Goal: Entertainment & Leisure: Consume media (video, audio)

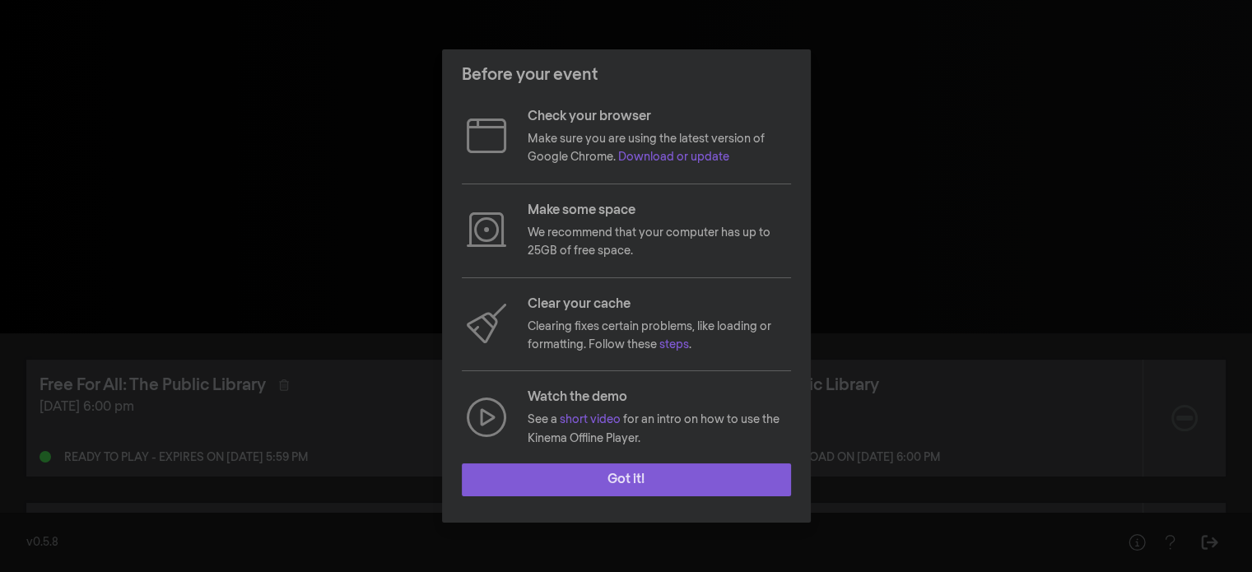
click at [663, 471] on button "Got it!" at bounding box center [626, 480] width 329 height 33
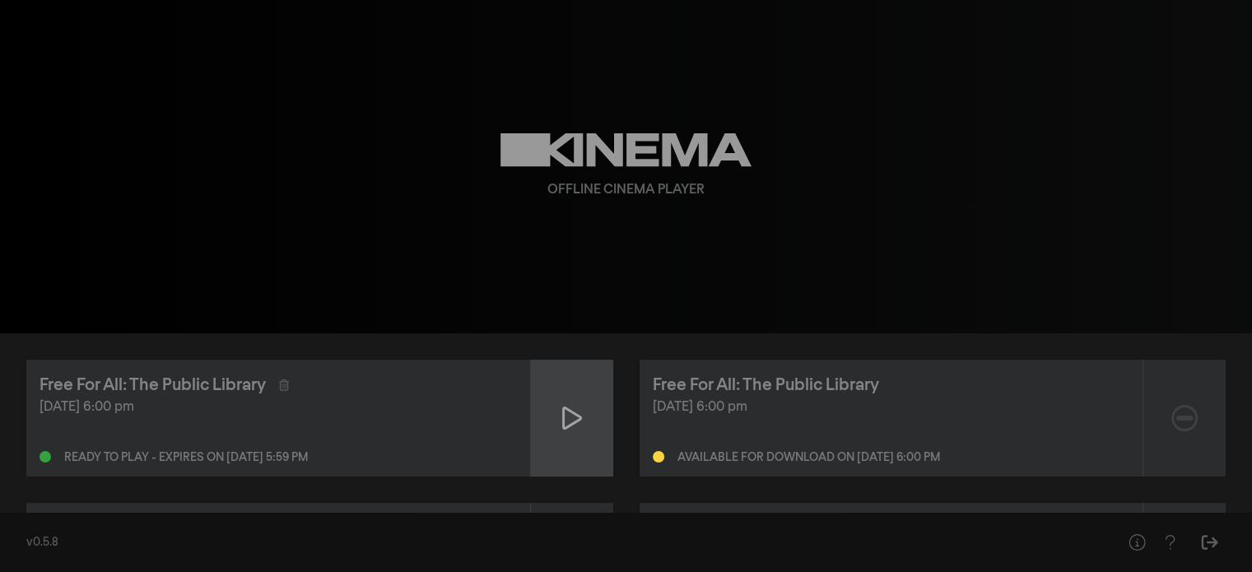
click at [595, 411] on div at bounding box center [572, 418] width 82 height 117
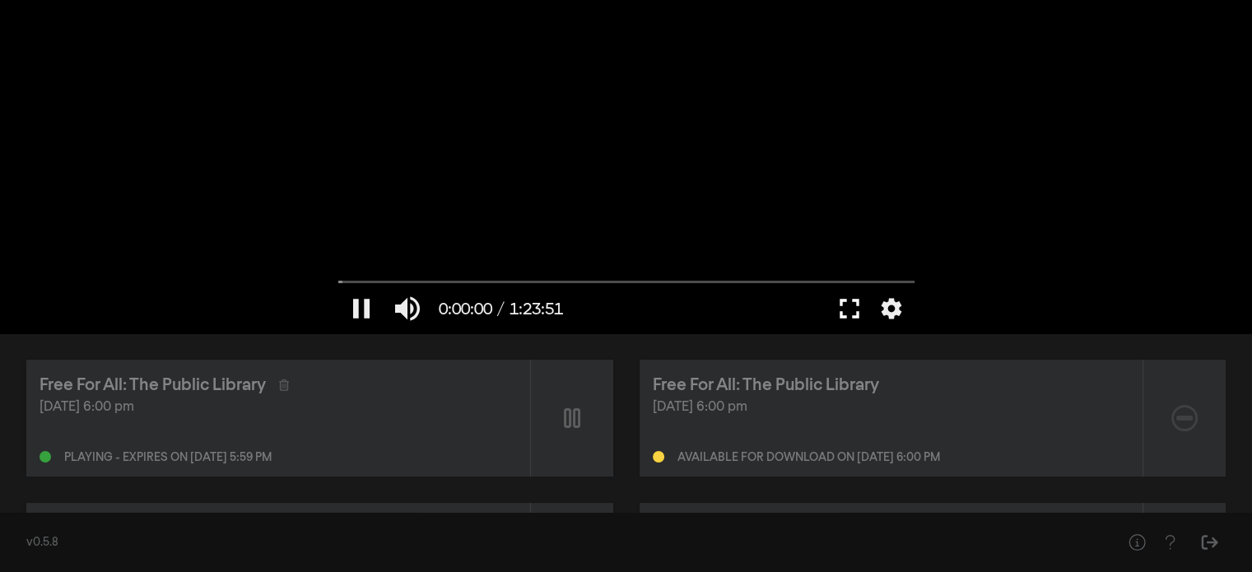
click at [832, 311] on button "fullscreen" at bounding box center [850, 308] width 46 height 49
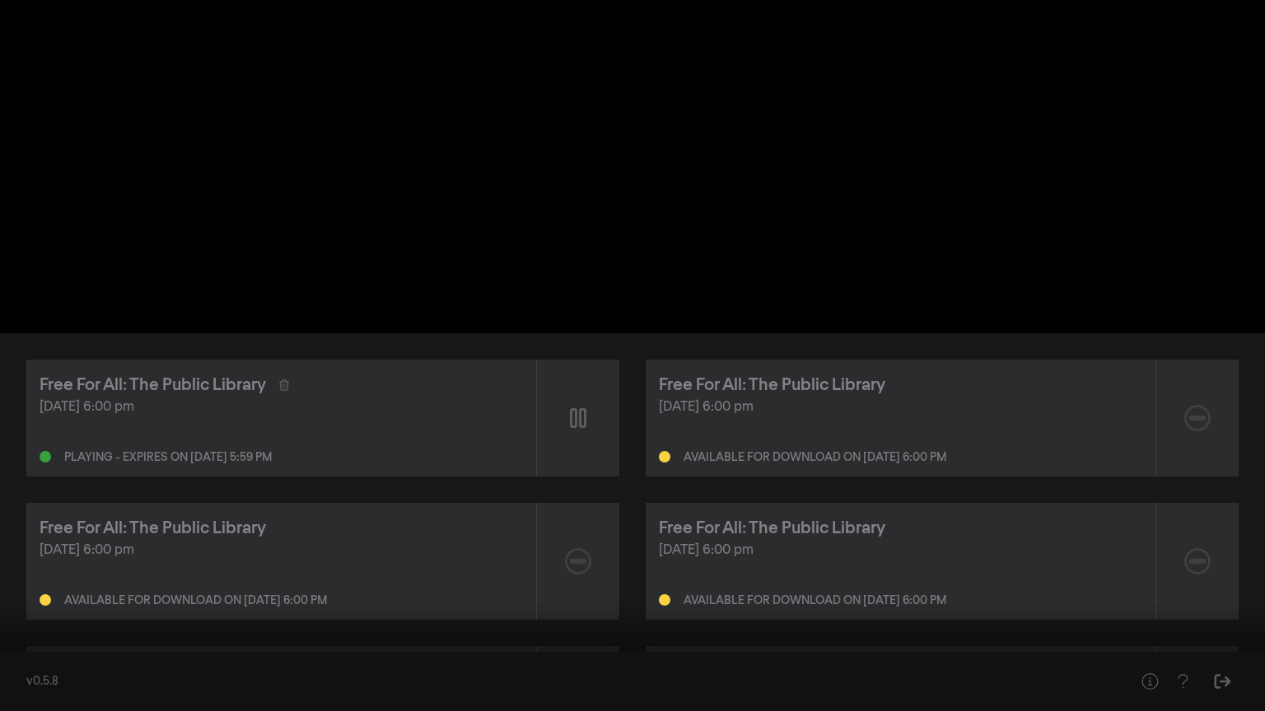
click at [1223, 571] on button "settings" at bounding box center [1234, 686] width 38 height 49
click at [1195, 567] on label "Captions Off" at bounding box center [1154, 560] width 206 height 33
click at [1168, 571] on button "English" at bounding box center [1154, 581] width 206 height 25
click at [1252, 449] on div at bounding box center [632, 355] width 1265 height 711
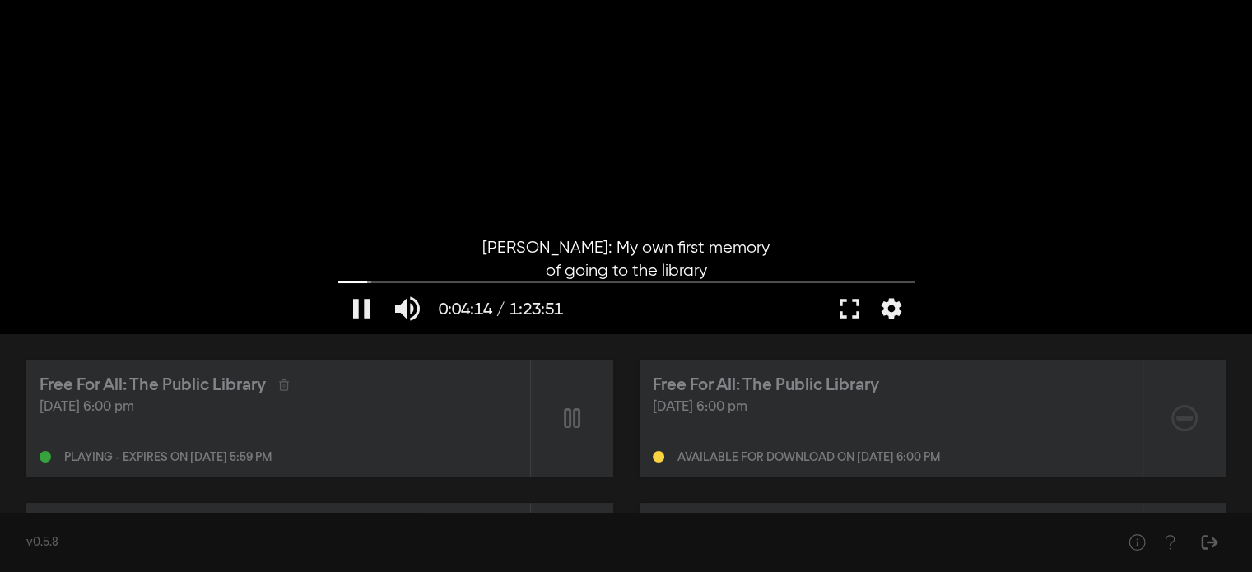
click at [844, 243] on div at bounding box center [626, 166] width 593 height 333
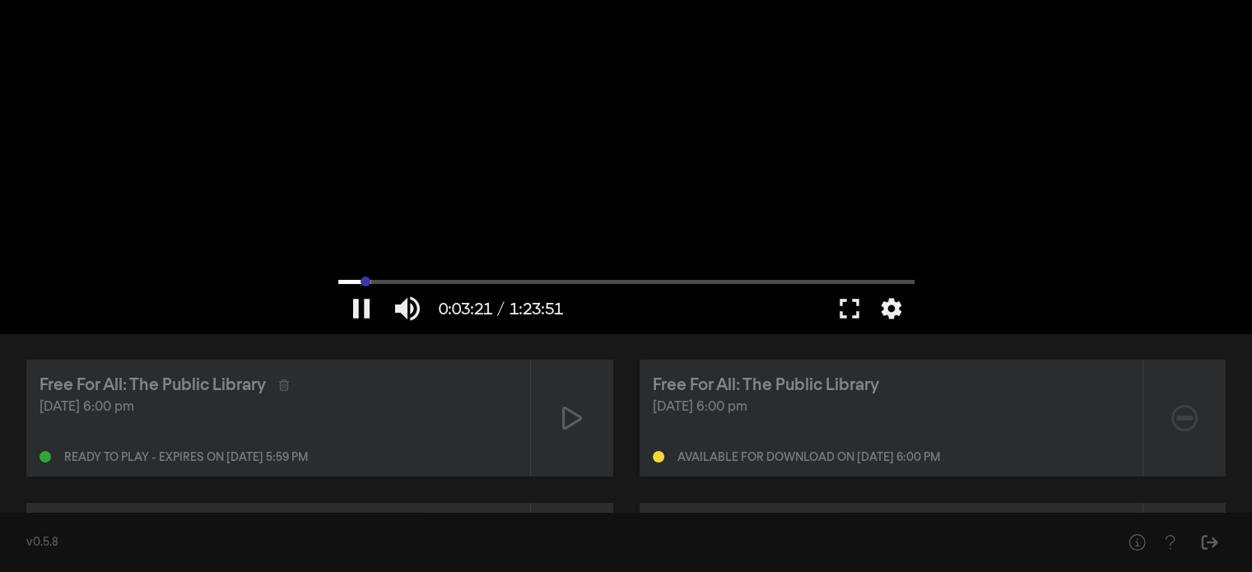
click at [366, 282] on input "Seek" at bounding box center [626, 282] width 576 height 10
drag, startPoint x: 366, startPoint y: 282, endPoint x: 280, endPoint y: 230, distance: 100.1
type input "0"
click at [338, 277] on input "Seek" at bounding box center [626, 282] width 576 height 10
